Goal: Task Accomplishment & Management: Use online tool/utility

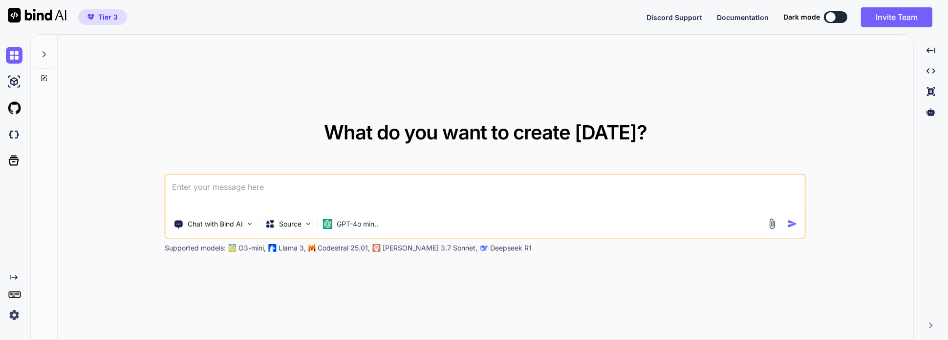
type textarea "x"
click at [219, 189] on textarea at bounding box center [485, 193] width 639 height 36
paste textarea "[URL][DOMAIN_NAME]"
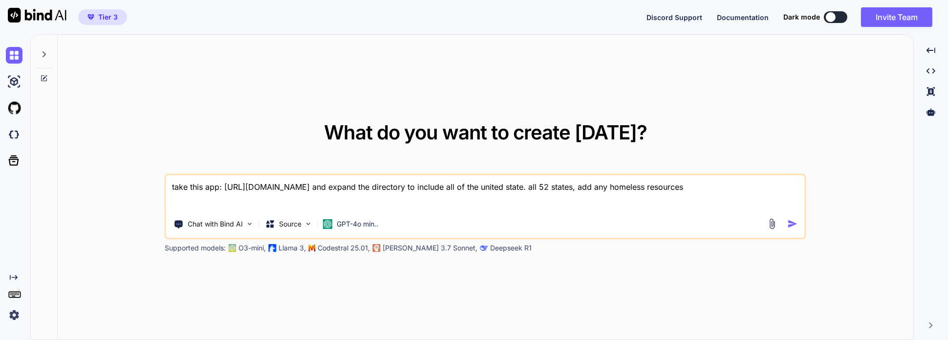
type textarea "take this app: [URL][DOMAIN_NAME] and expand the directory to include all of th…"
click at [793, 221] on img "button" at bounding box center [793, 223] width 10 height 10
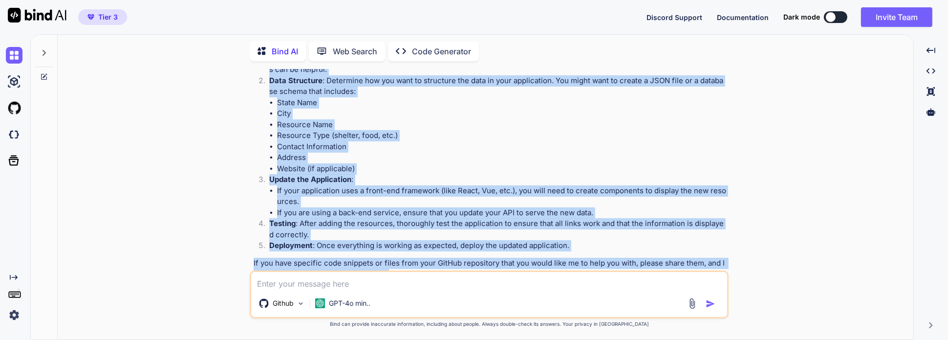
scroll to position [188, 0]
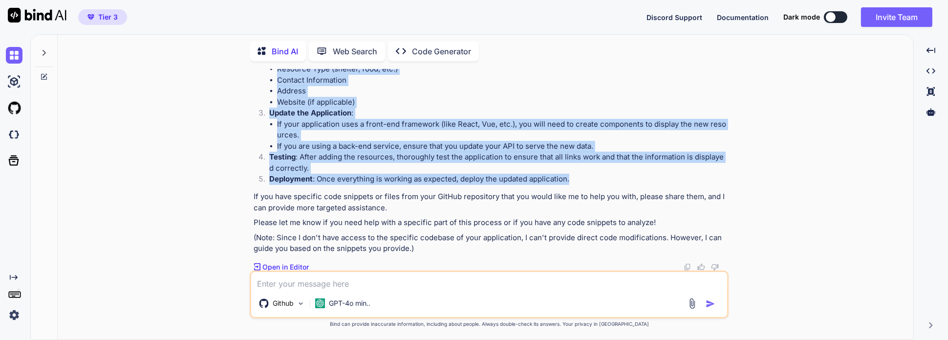
drag, startPoint x: 269, startPoint y: 159, endPoint x: 580, endPoint y: 176, distance: 311.3
click at [580, 176] on ol "Research Resources : Gather information on homeless resources available in each…" at bounding box center [490, 82] width 473 height 212
copy ol "Research Resources : Gather information on homeless resources available in each…"
click at [13, 138] on img at bounding box center [14, 134] width 17 height 17
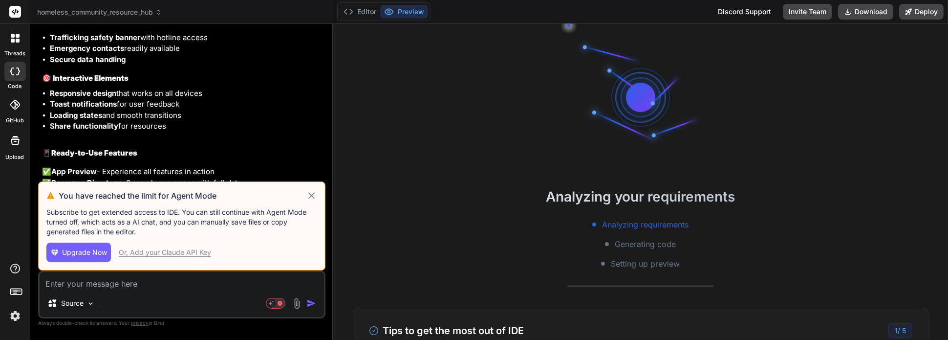
scroll to position [20, 0]
click at [160, 250] on div "Or, Add your Claude API Key" at bounding box center [165, 252] width 92 height 10
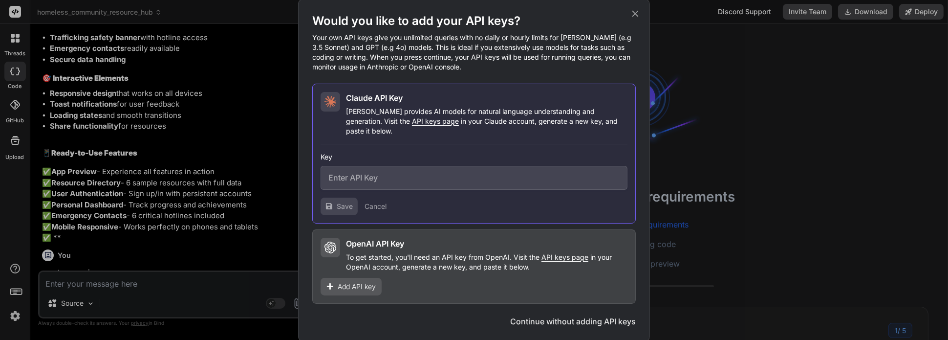
click at [113, 288] on div "Would you like to add your API keys? Your own API keys give you unlimited queri…" at bounding box center [474, 170] width 948 height 340
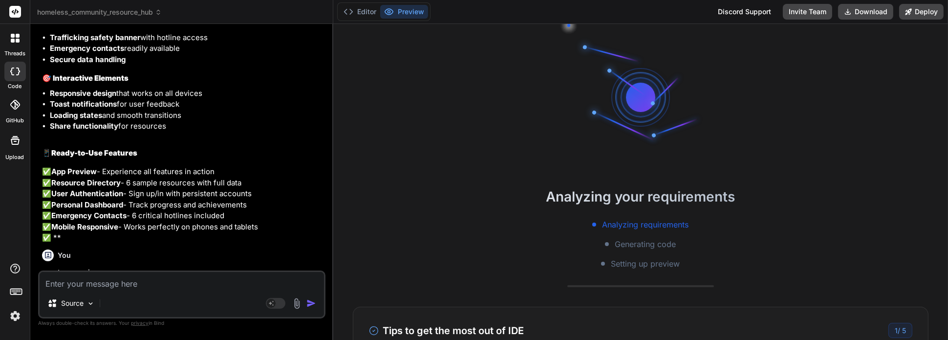
paste textarea "Research Resources: Gather information on homeless resources available in each …"
type textarea "x"
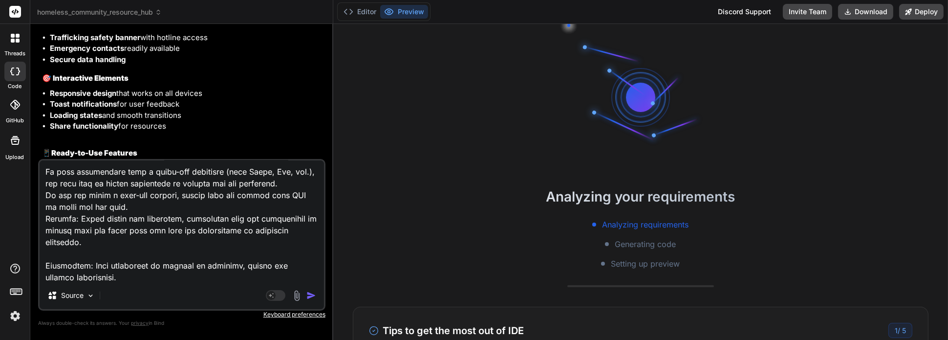
type textarea "Research Resources: Gather information on homeless resources available in each …"
click at [311, 295] on img "button" at bounding box center [311, 295] width 10 height 10
type textarea "x"
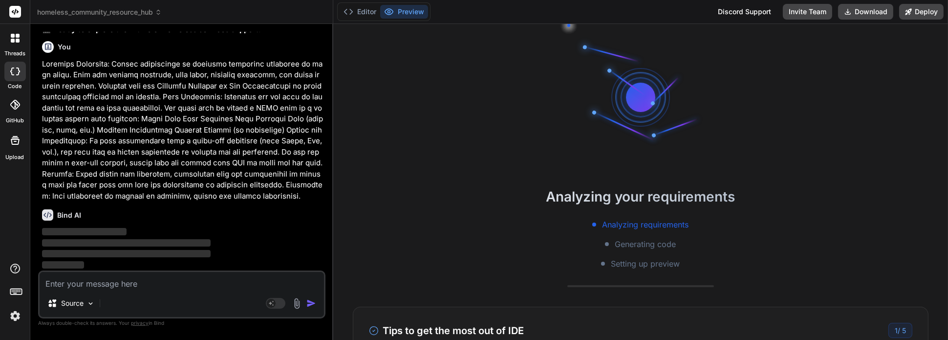
scroll to position [3433, 0]
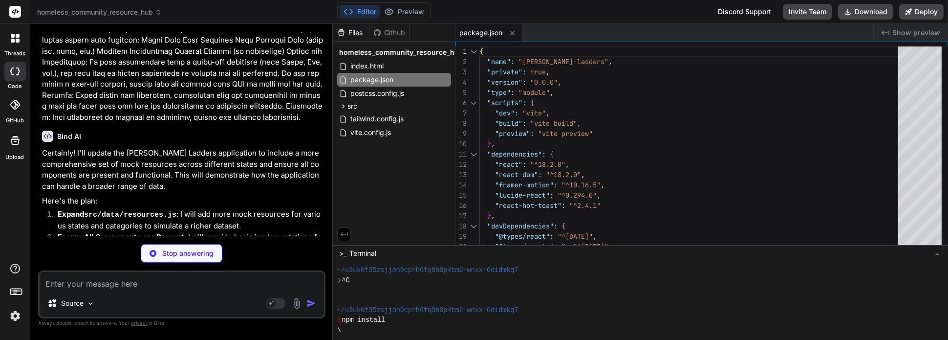
type textarea "x"
type textarea "<title>[PERSON_NAME] Ladders - Elevating Communities Through Support</title> </…"
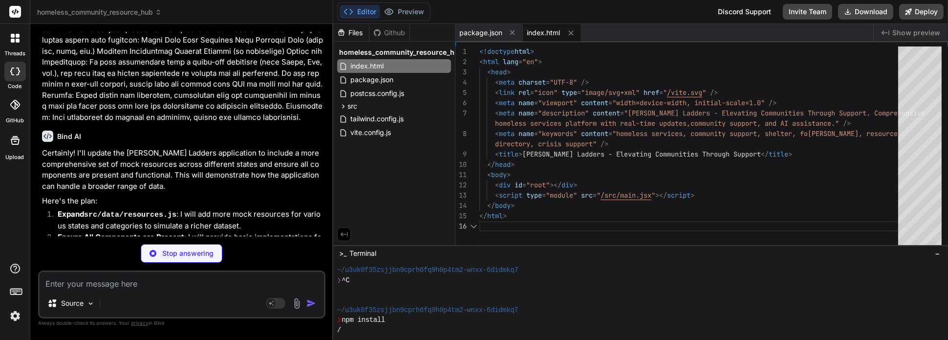
type textarea "x"
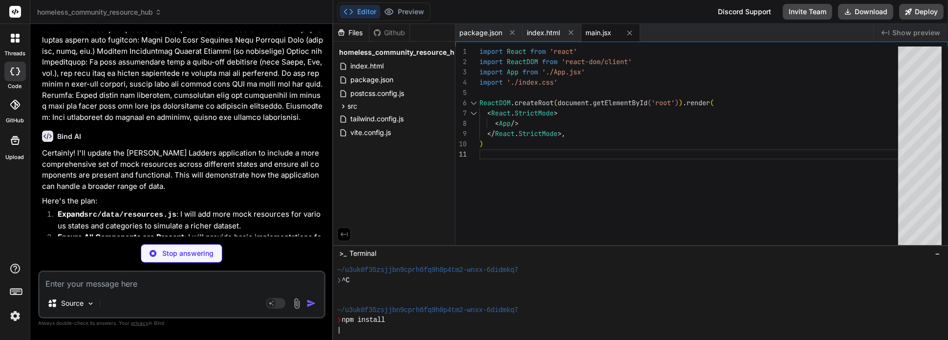
type textarea "x"
type textarea "::-webkit-scrollbar-thumb:hover { background: #94a3b8; }"
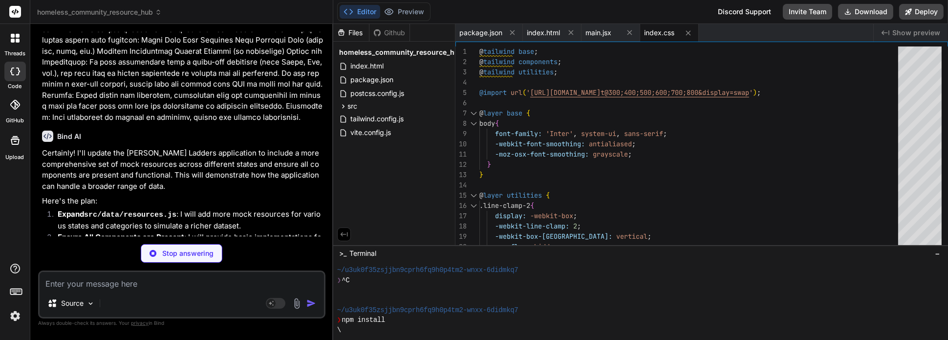
type textarea "x"
type textarea "export default { plugins: { tailwindcss: {}, autoprefixer: {}, }, }"
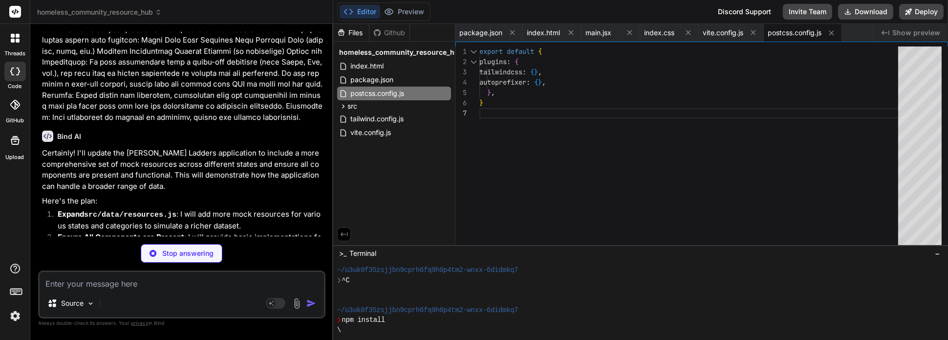
type textarea "x"
type textarea "}, }, }, plugins: [], }"
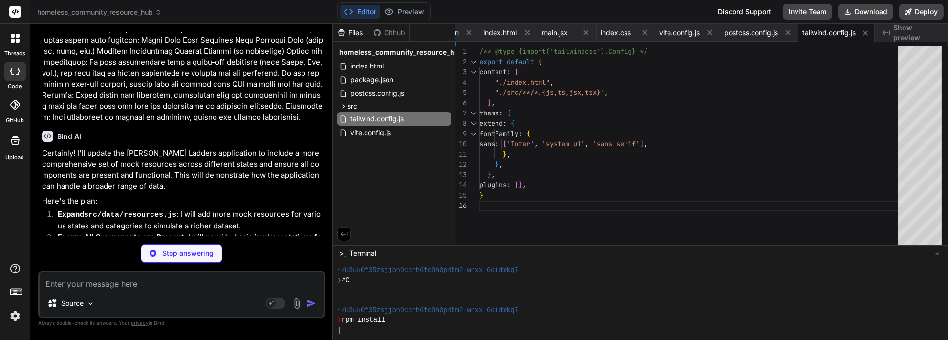
scroll to position [3612, 0]
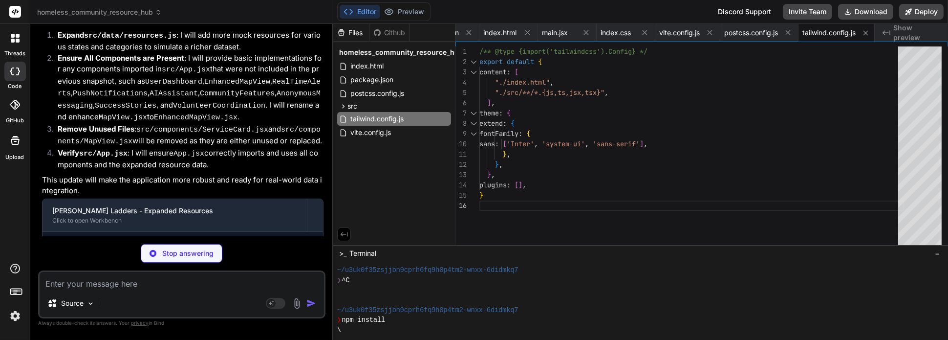
type textarea "x"
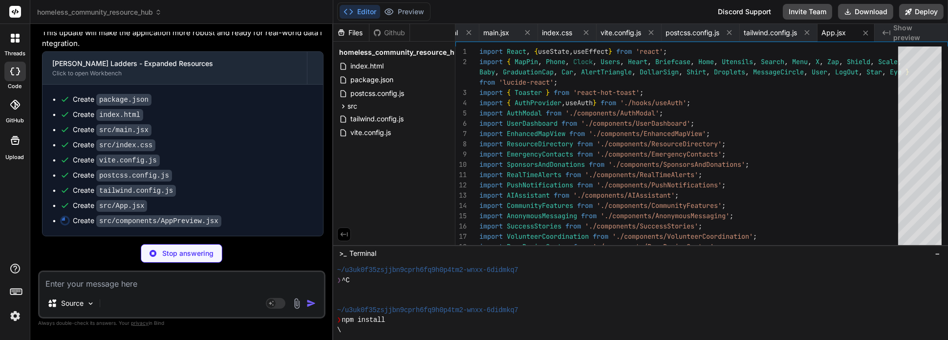
scroll to position [3827, 0]
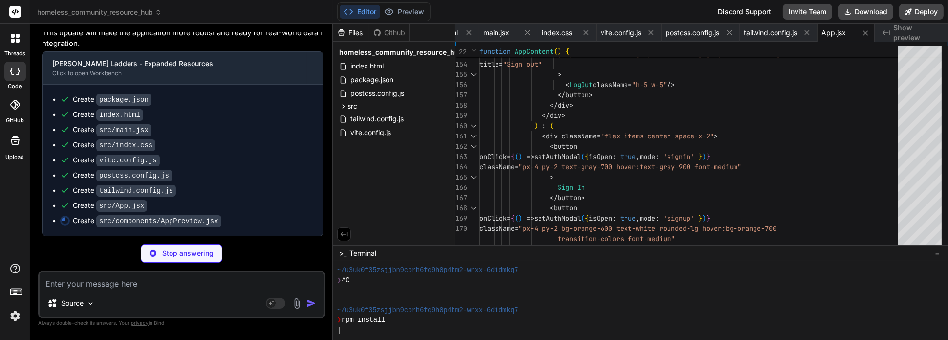
type textarea "x"
type textarea "/> </div> </div> ); } export default AppPreview;"
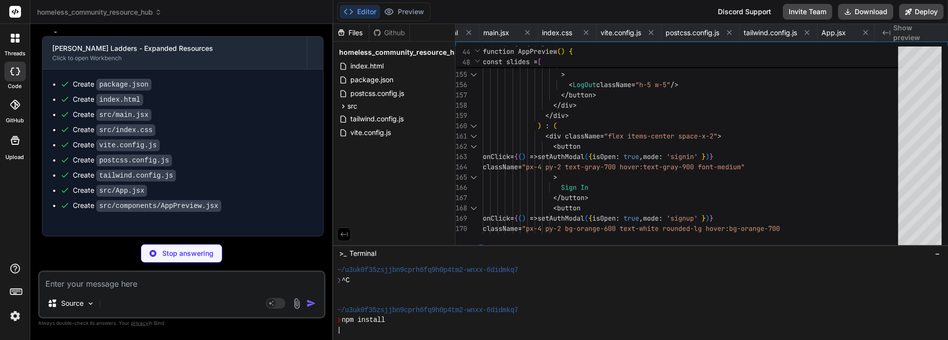
type textarea "x"
type textarea "} export function useAuth() { const context = useContext(AuthContext); if (!con…"
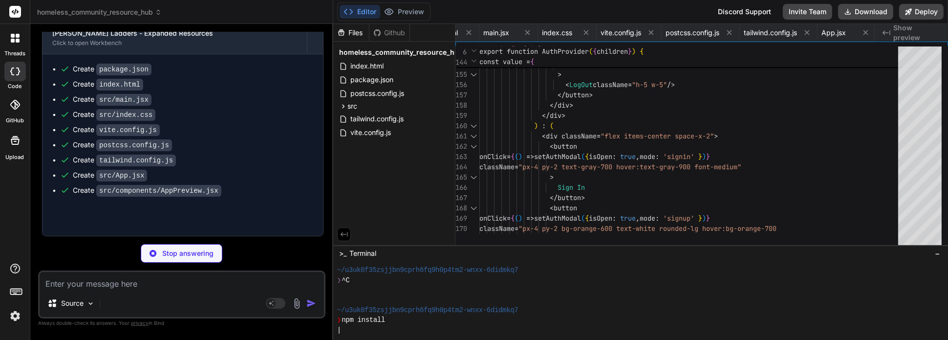
type textarea "x"
type textarea "];"
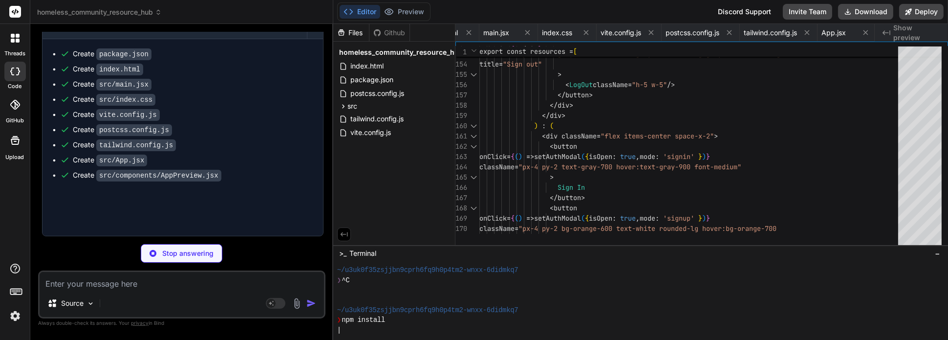
type textarea "x"
type textarea "} export default ResourceDirectory;"
type textarea "x"
type textarea "} export default AuthModal;"
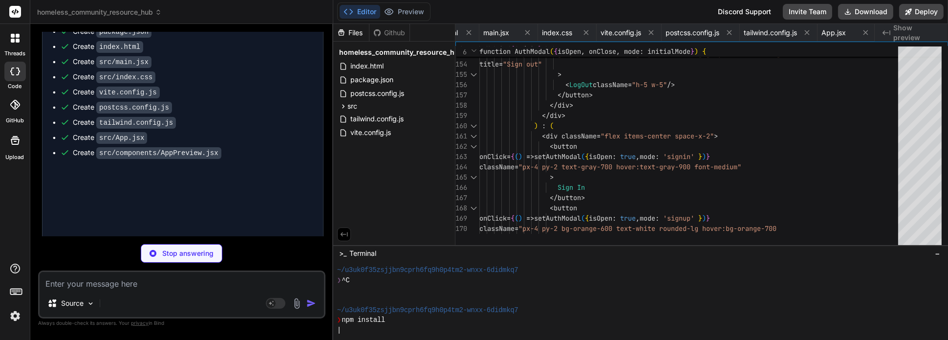
type textarea "x"
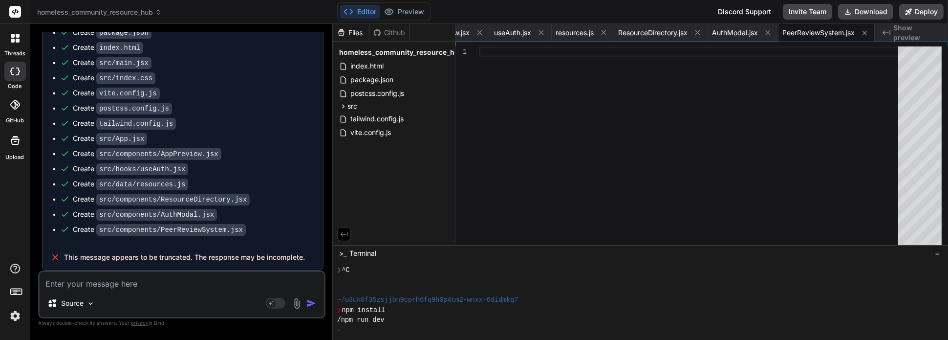
scroll to position [3893, 0]
click at [916, 8] on button "Deploy" at bounding box center [921, 12] width 44 height 16
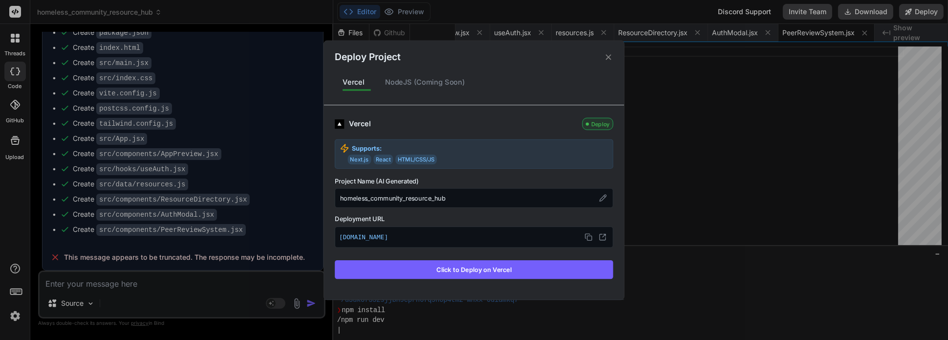
click at [484, 270] on button "Click to Deploy on Vercel" at bounding box center [474, 269] width 279 height 19
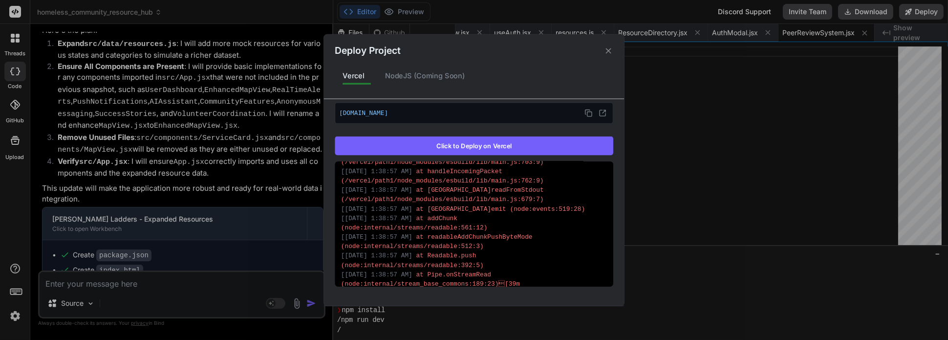
scroll to position [798, 0]
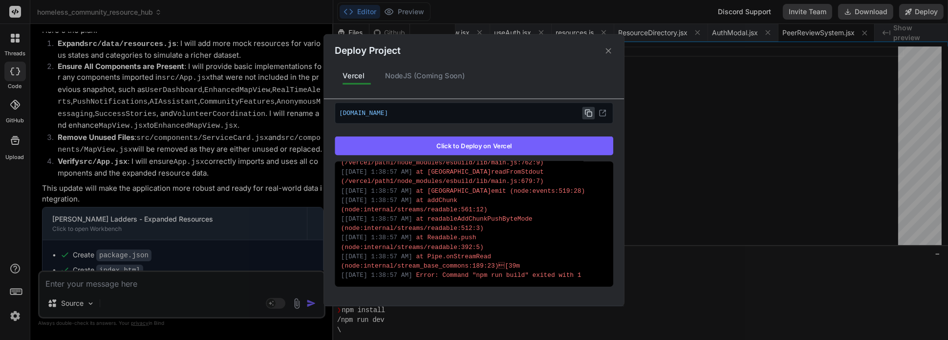
drag, startPoint x: 585, startPoint y: 114, endPoint x: 574, endPoint y: 113, distance: 10.8
click at [585, 113] on icon at bounding box center [589, 113] width 8 height 8
click at [479, 145] on button "Click to Deploy on Vercel" at bounding box center [474, 145] width 279 height 19
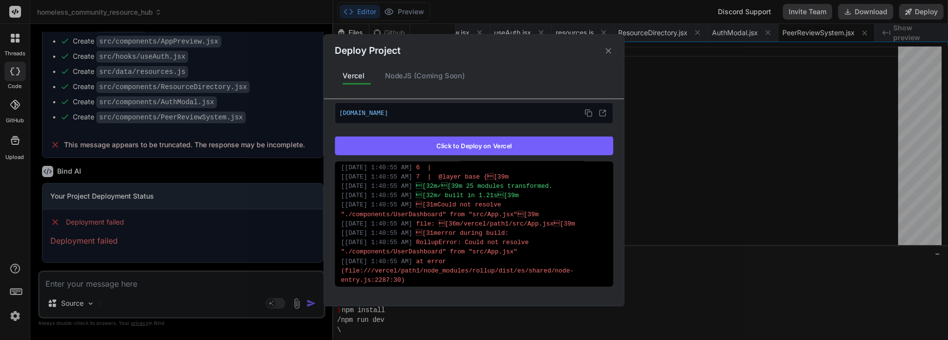
scroll to position [469, 0]
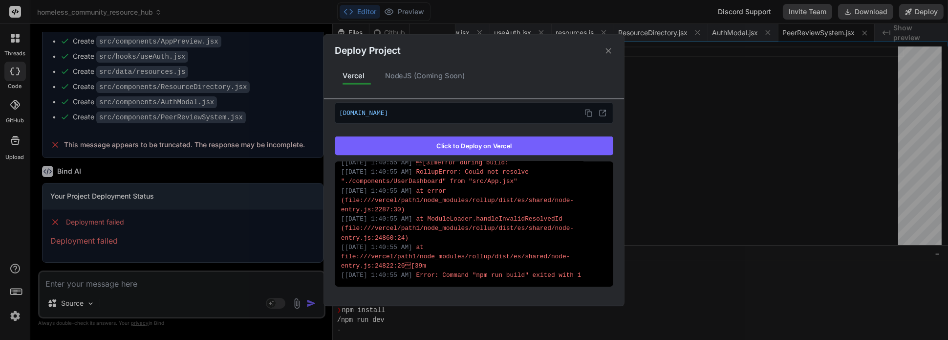
click at [133, 284] on div "Deploy Project Vercel NodeJS (Coming Soon) Vercel Failed Supports: Next.js Reac…" at bounding box center [474, 170] width 948 height 340
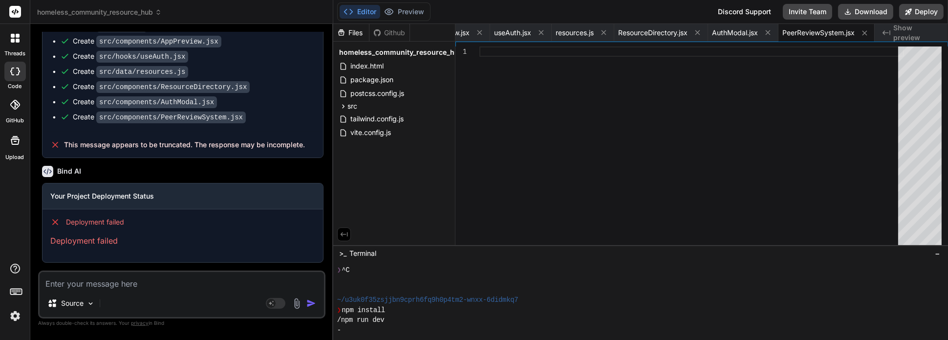
click at [132, 284] on textarea at bounding box center [182, 281] width 284 height 18
type textarea "x"
type textarea "f"
type textarea "x"
type textarea "fi"
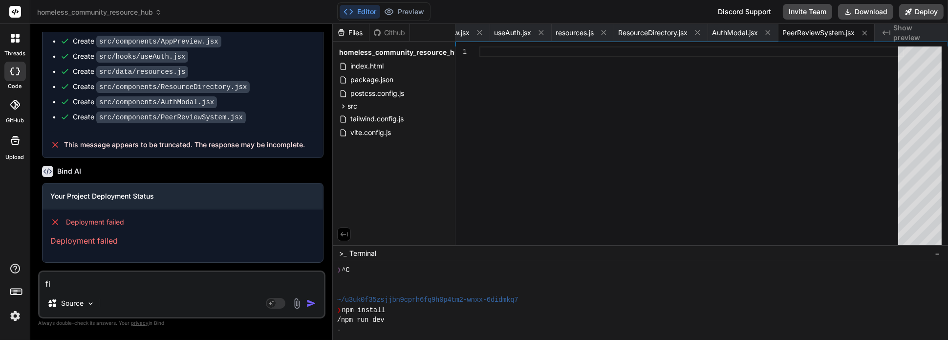
type textarea "x"
type textarea "fix"
type textarea "x"
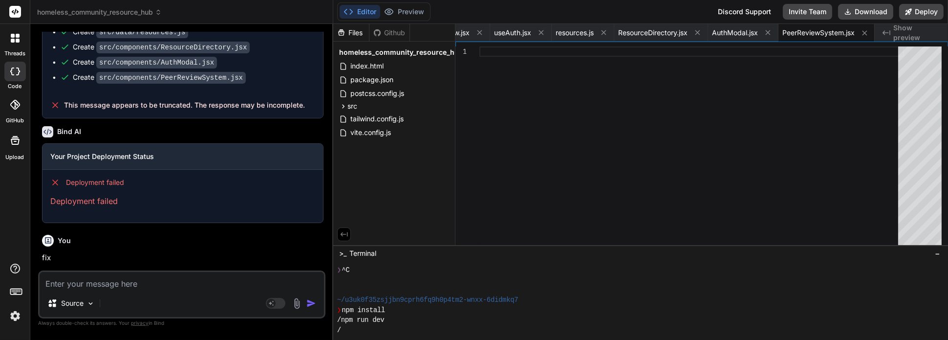
scroll to position [4107, 0]
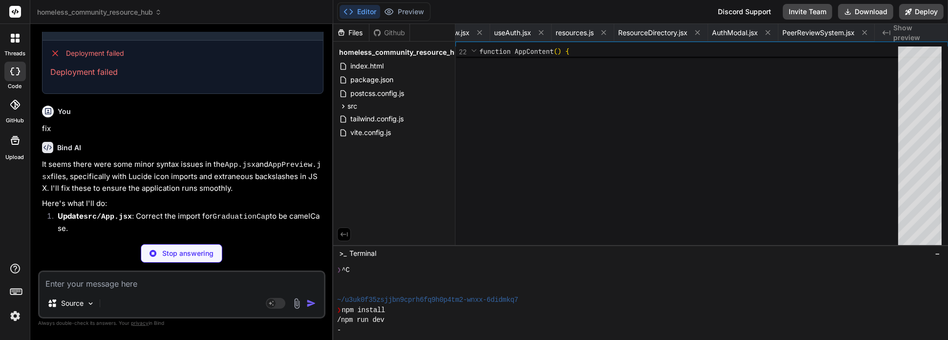
type textarea "x"
type textarea "/> </div> </div> ); } export default AppPreview;"
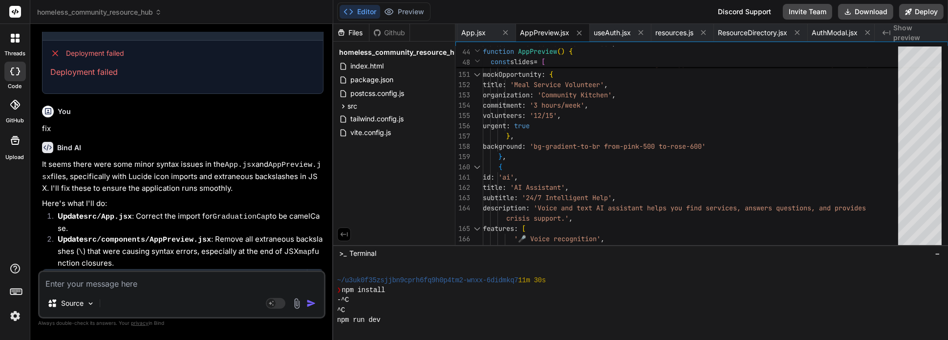
scroll to position [4383, 0]
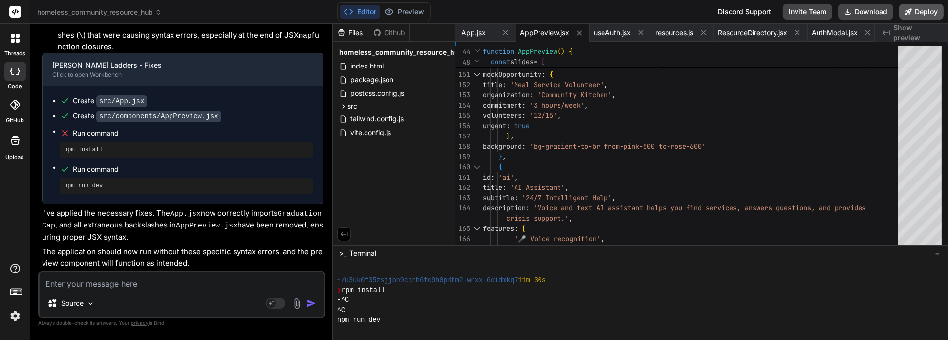
click at [919, 15] on button "Deploy" at bounding box center [921, 12] width 44 height 16
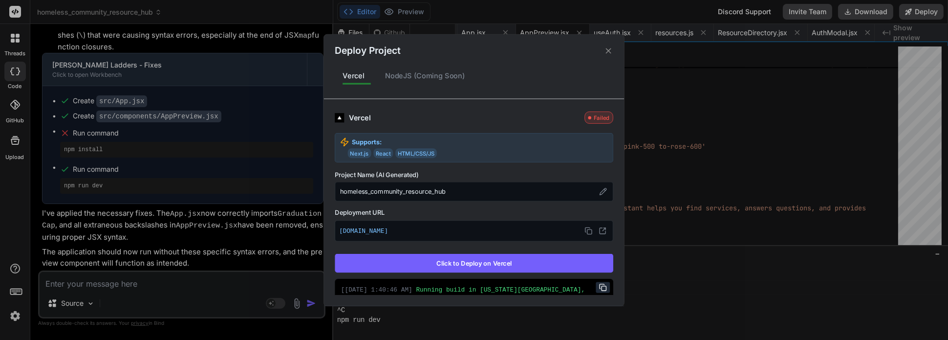
click at [498, 263] on button "Click to Deploy on Vercel" at bounding box center [474, 263] width 279 height 19
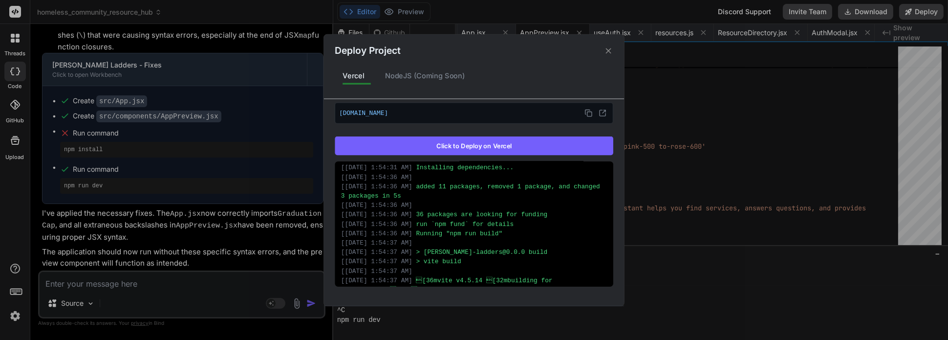
scroll to position [0, 0]
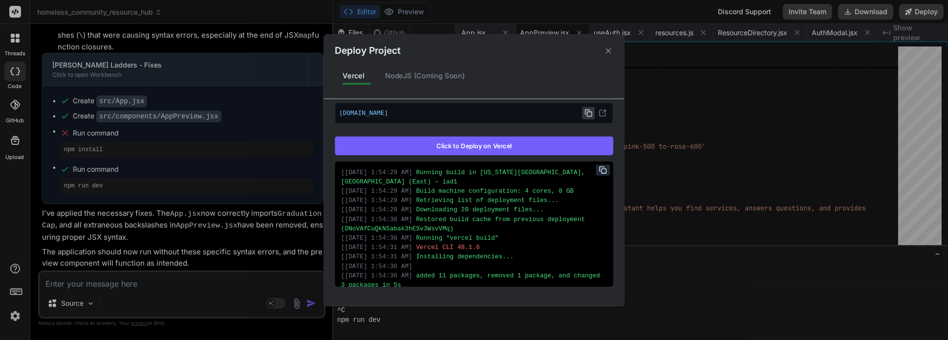
click at [587, 114] on rect at bounding box center [589, 113] width 4 height 4
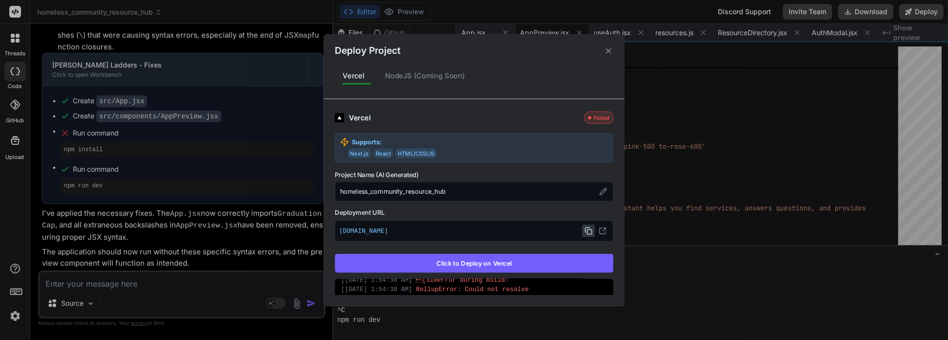
click at [431, 76] on div "NodeJS (Coming Soon)" at bounding box center [425, 75] width 96 height 21
click at [609, 50] on icon at bounding box center [608, 50] width 9 height 9
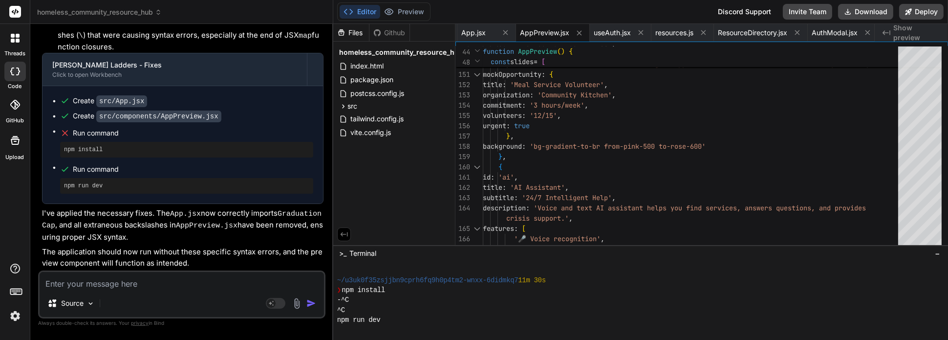
click at [146, 285] on textarea at bounding box center [182, 281] width 284 height 18
type textarea "x"
type textarea "cr"
type textarea "x"
type textarea "crt"
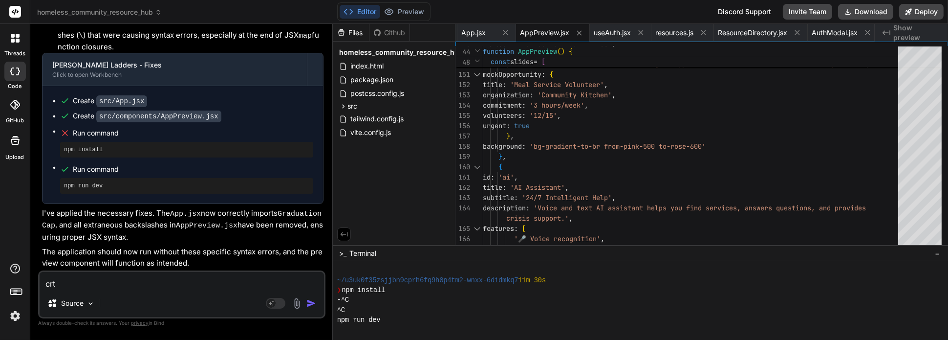
type textarea "x"
type textarea "cr"
type textarea "x"
type textarea "c"
type textarea "x"
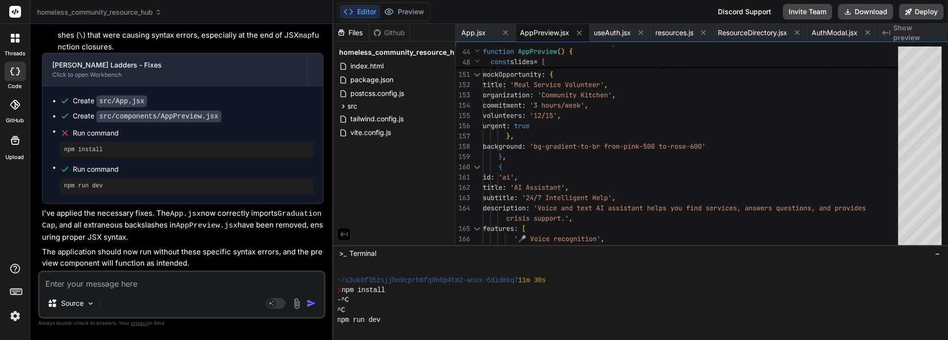
type textarea "x"
type textarea "c"
type textarea "x"
type textarea "cr"
type textarea "x"
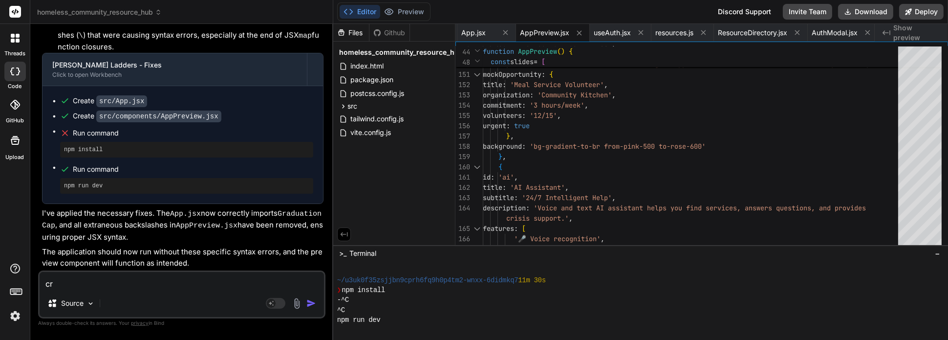
type textarea "cre"
type textarea "x"
type textarea "crea"
type textarea "x"
type textarea "creat"
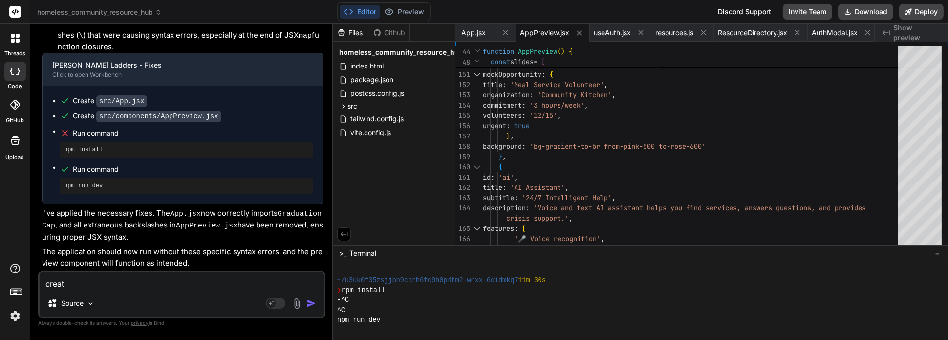
type textarea "x"
type textarea "create"
type textarea "x"
type textarea "create"
type textarea "x"
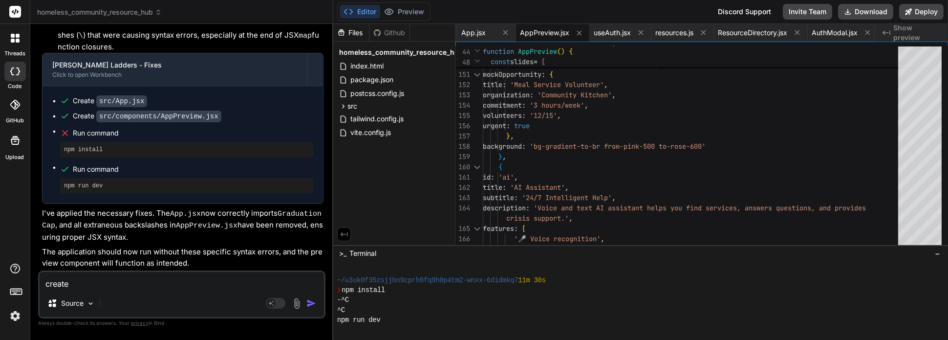
type textarea "create a"
type textarea "x"
type textarea "create a"
type textarea "x"
type textarea "create a p"
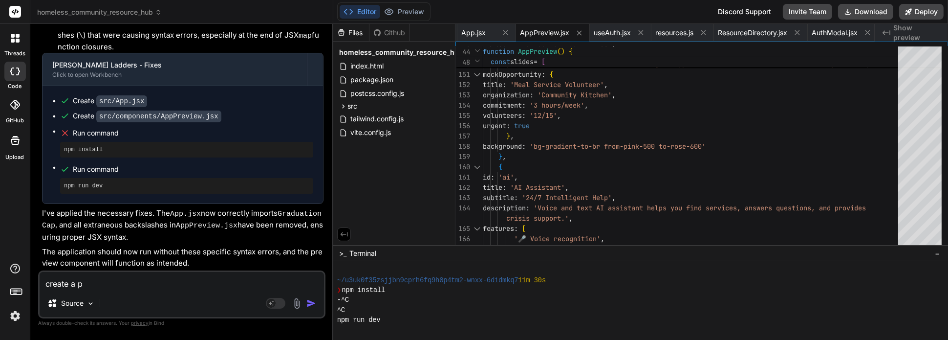
type textarea "x"
type textarea "create a pr"
type textarea "x"
type textarea "create a pre"
type textarea "x"
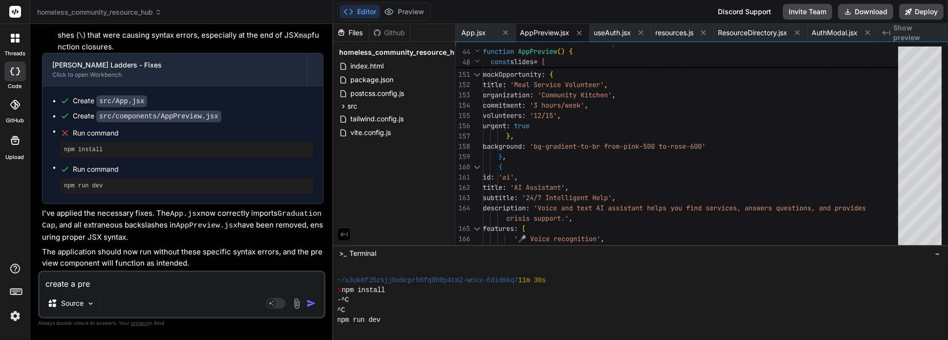
type textarea "create a prev"
type textarea "x"
type textarea "create a previ"
type textarea "x"
type textarea "create a previe"
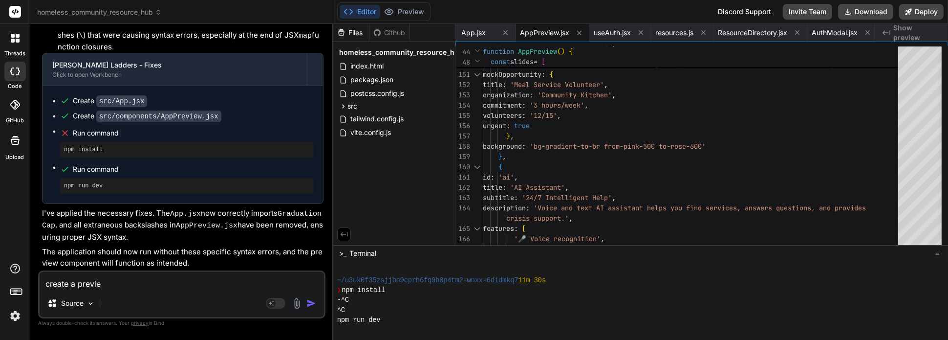
type textarea "x"
type textarea "create a preview"
type textarea "x"
type textarea "create a preview"
type textarea "x"
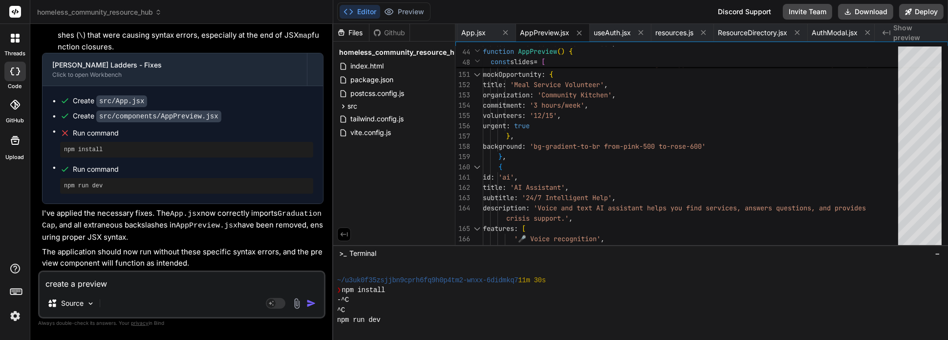
type textarea "create a preview l"
type textarea "x"
type textarea "create a preview li"
type textarea "x"
type textarea "create a preview lin"
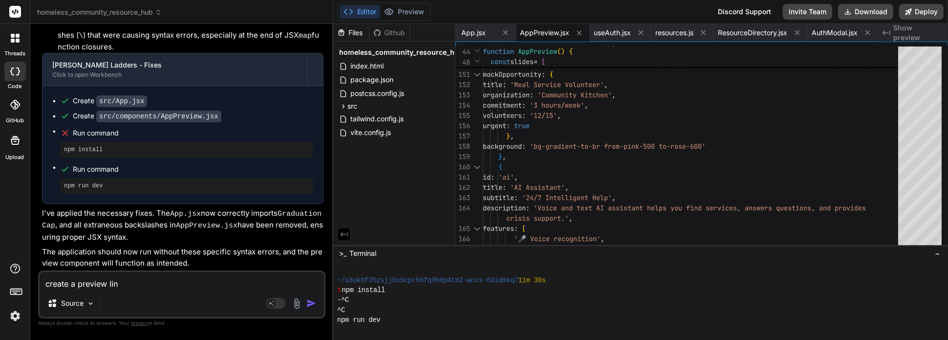
type textarea "x"
type textarea "create a preview link"
type textarea "x"
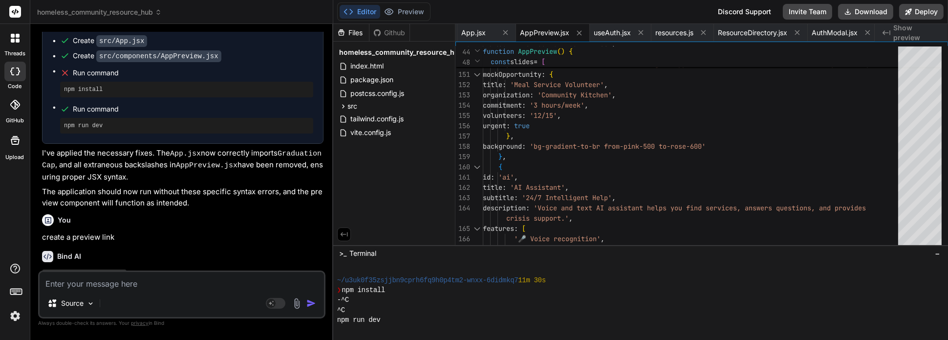
scroll to position [4484, 0]
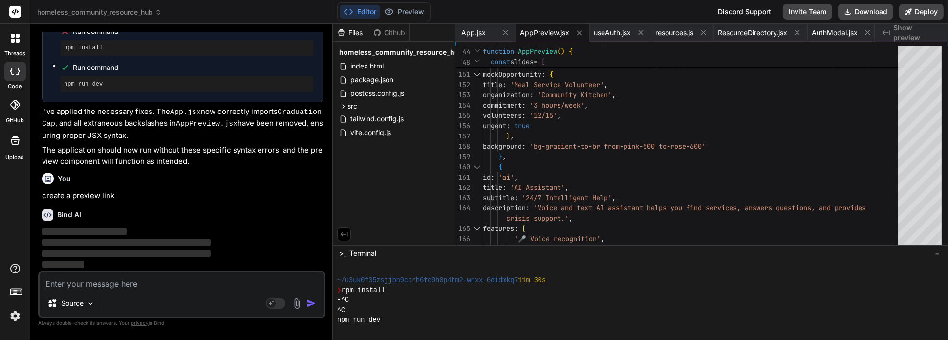
type textarea "x"
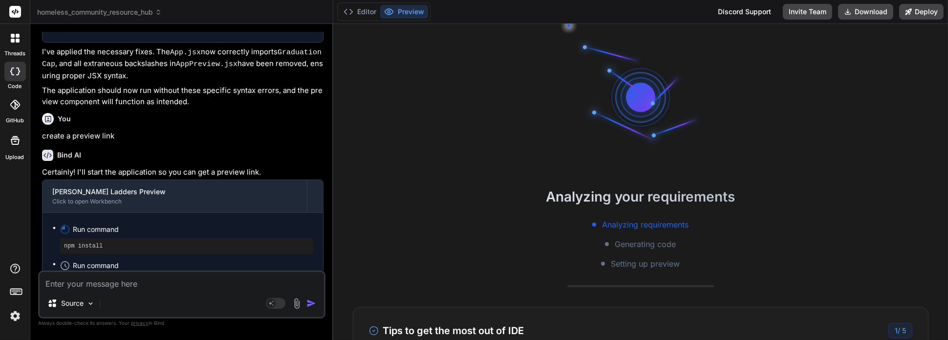
scroll to position [4601, 0]
